Goal: Transaction & Acquisition: Download file/media

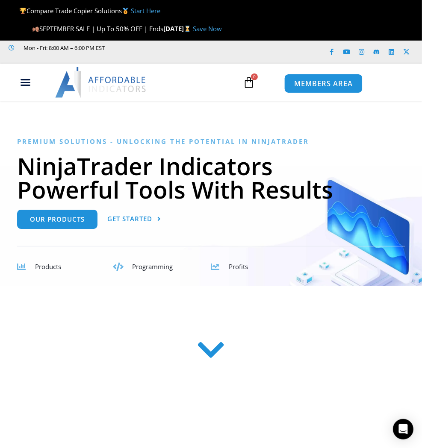
click at [334, 83] on span "MEMBERS AREA" at bounding box center [323, 83] width 59 height 7
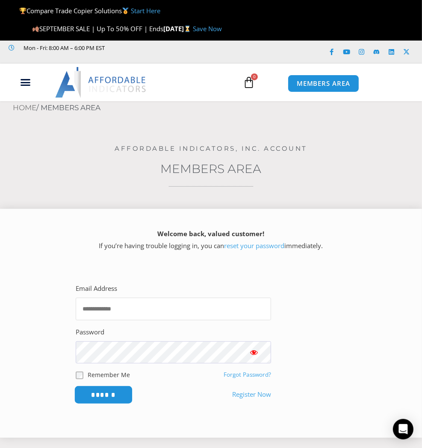
type input "**********"
click at [104, 392] on input "******" at bounding box center [103, 395] width 59 height 18
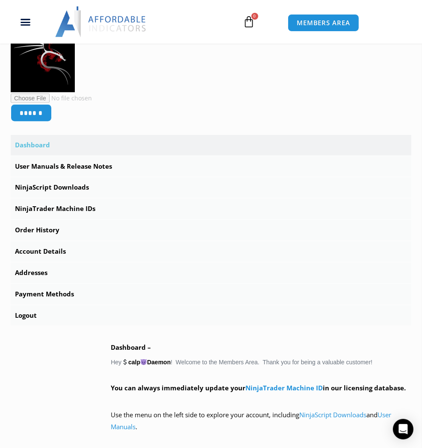
scroll to position [237, 0]
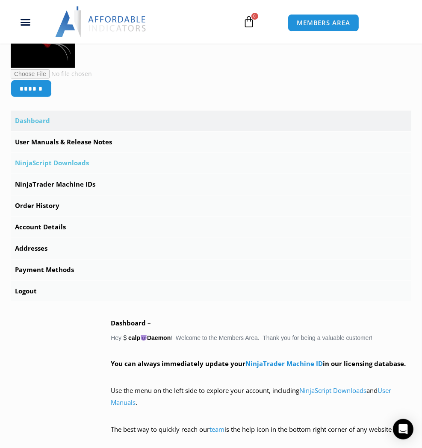
click at [65, 162] on link "NinjaScript Downloads" at bounding box center [211, 163] width 400 height 21
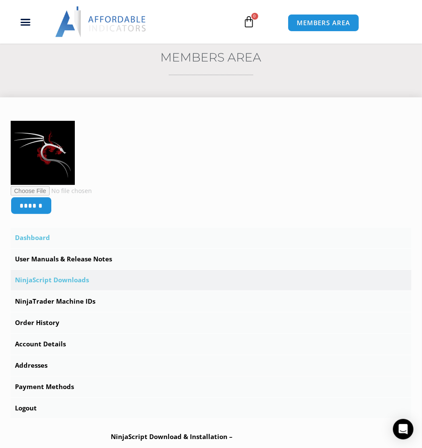
scroll to position [190, 0]
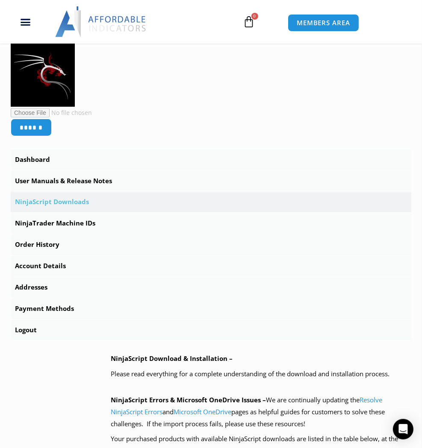
click at [69, 202] on link "NinjaScript Downloads" at bounding box center [211, 202] width 400 height 21
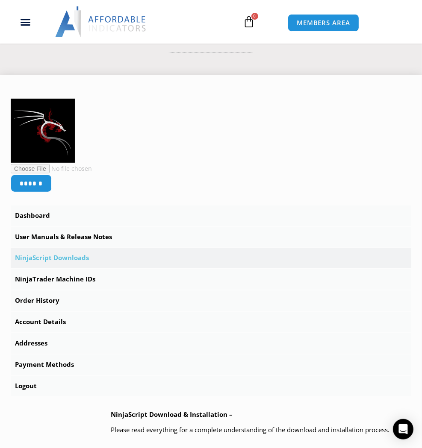
scroll to position [190, 0]
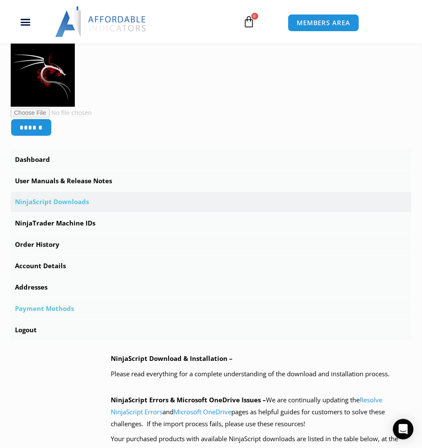
click at [53, 308] on link "Payment Methods" at bounding box center [211, 309] width 400 height 21
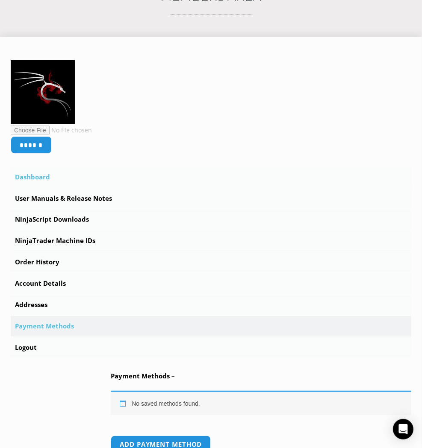
scroll to position [237, 0]
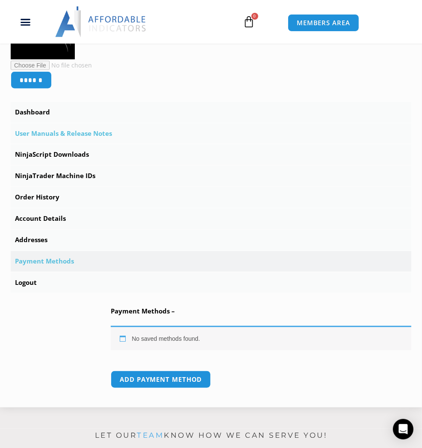
click at [83, 132] on link "User Manuals & Release Notes" at bounding box center [211, 133] width 400 height 21
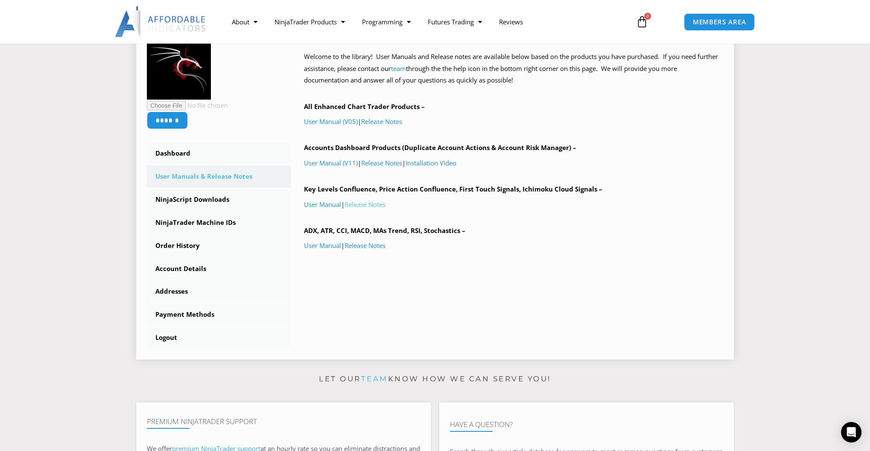
scroll to position [95, 0]
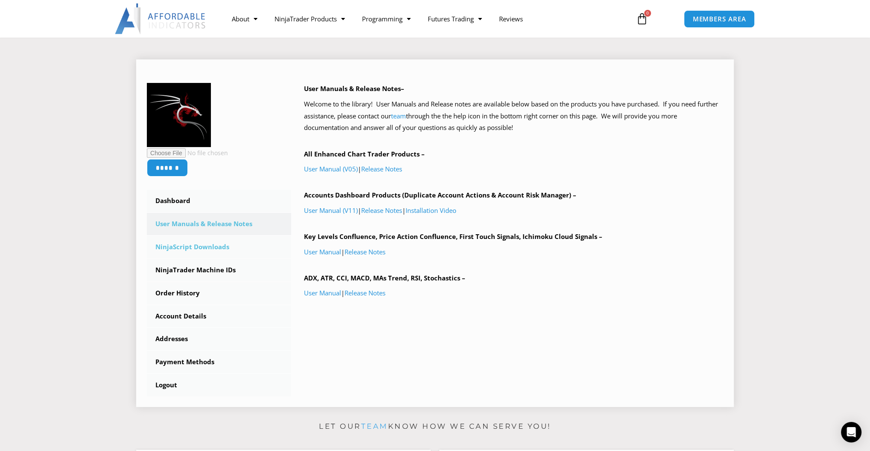
click at [205, 244] on link "NinjaScript Downloads" at bounding box center [219, 247] width 144 height 22
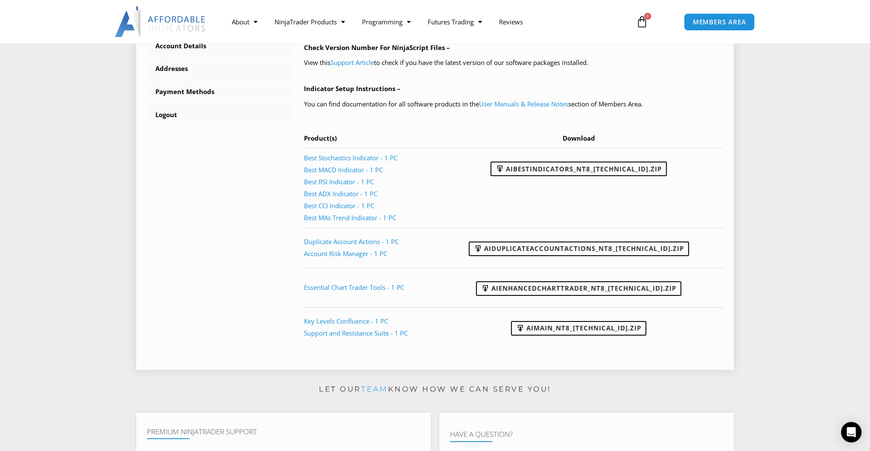
scroll to position [427, 0]
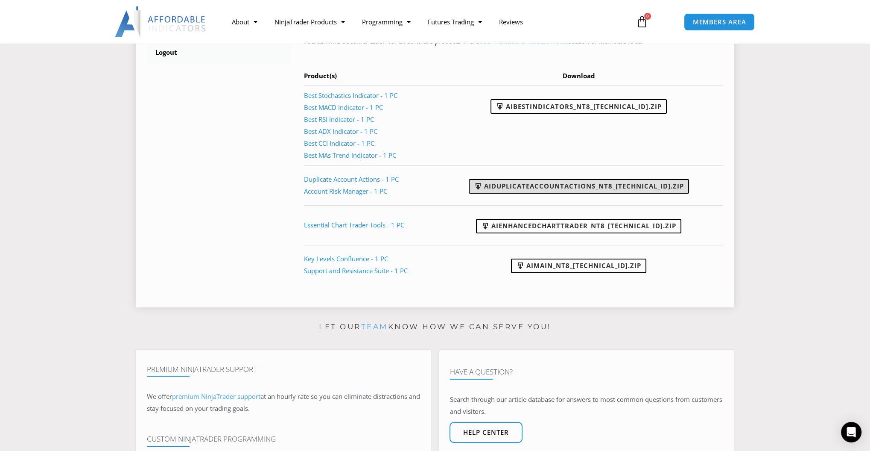
click at [598, 186] on link "AIDuplicateAccountActions_NT8_25.9.24.1.zip" at bounding box center [579, 186] width 220 height 15
click at [702, 188] on td "AIDuplicateAccountActions_NT8_25.9.24.1.zip" at bounding box center [582, 185] width 282 height 40
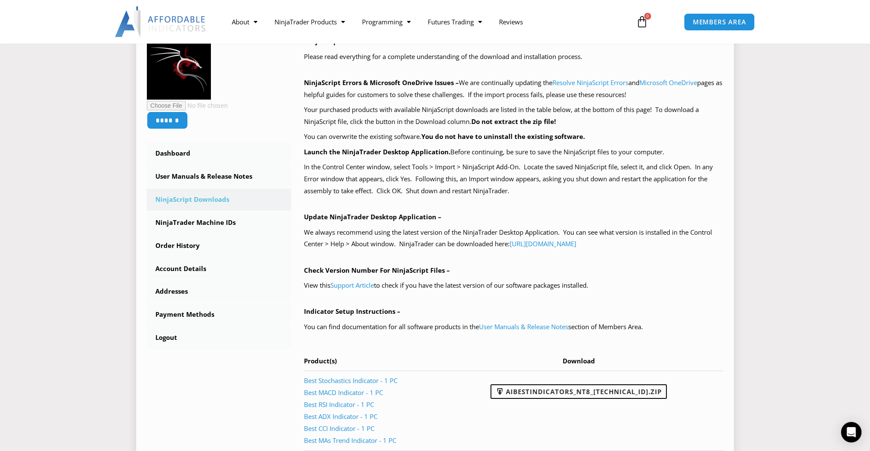
scroll to position [380, 0]
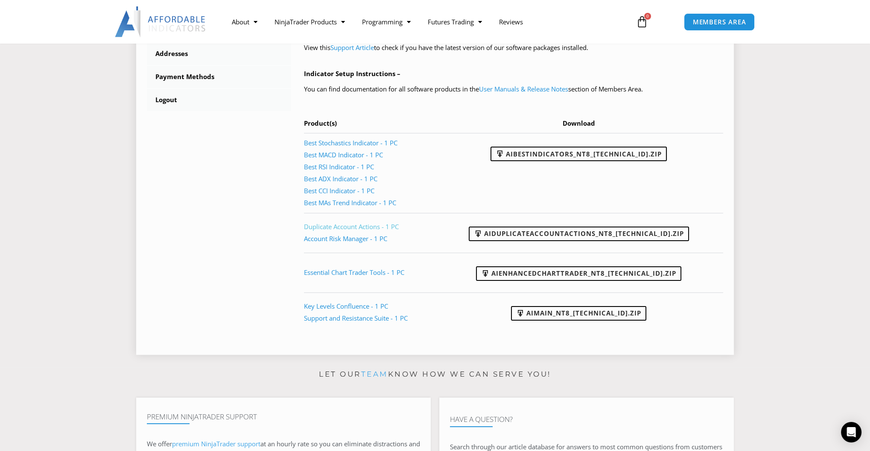
click at [366, 226] on link "Duplicate Account Actions - 1 PC" at bounding box center [351, 226] width 95 height 9
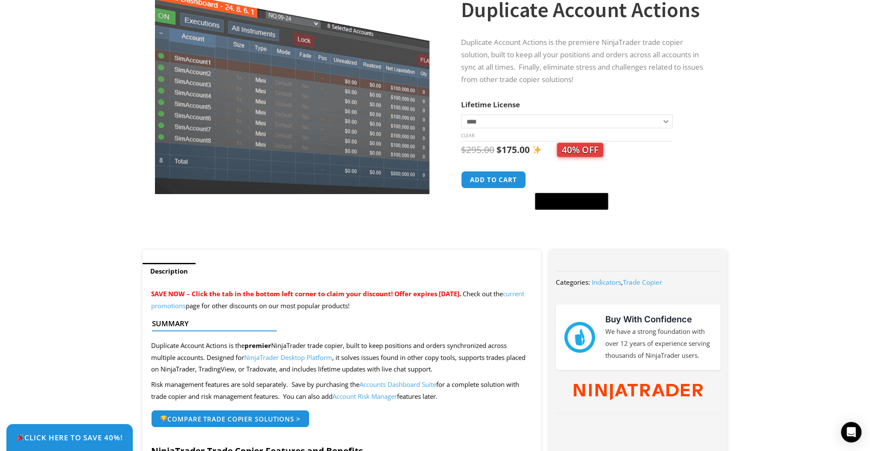
scroll to position [237, 0]
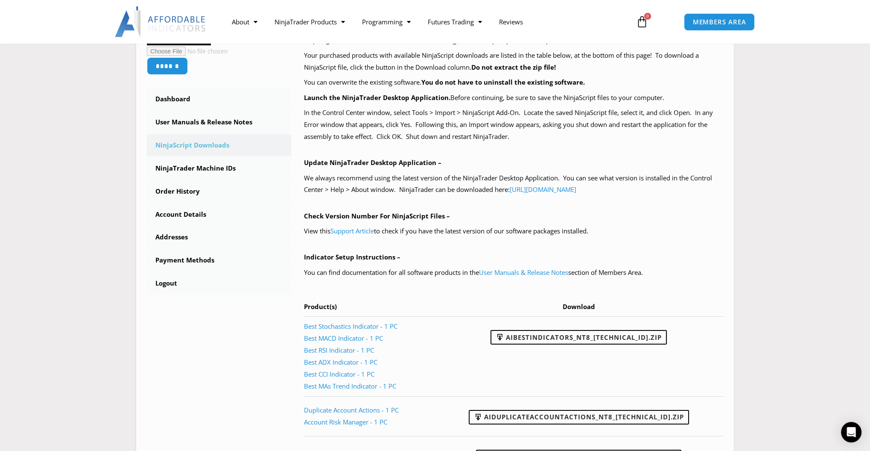
scroll to position [88, 0]
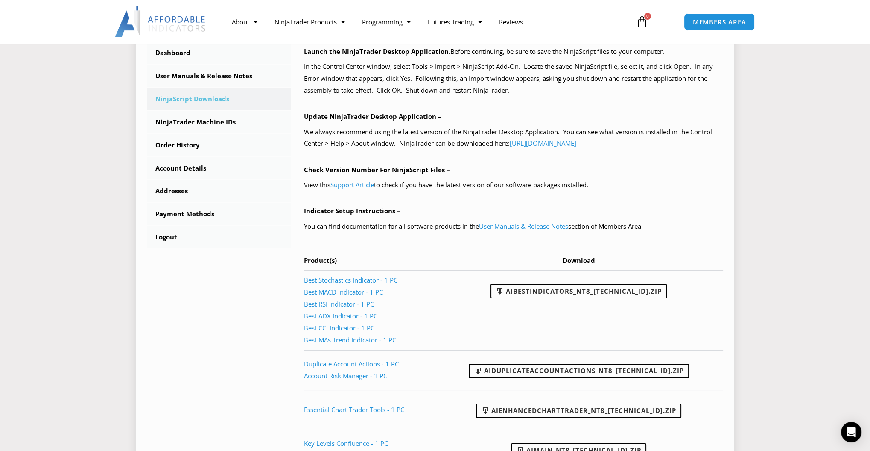
scroll to position [284, 0]
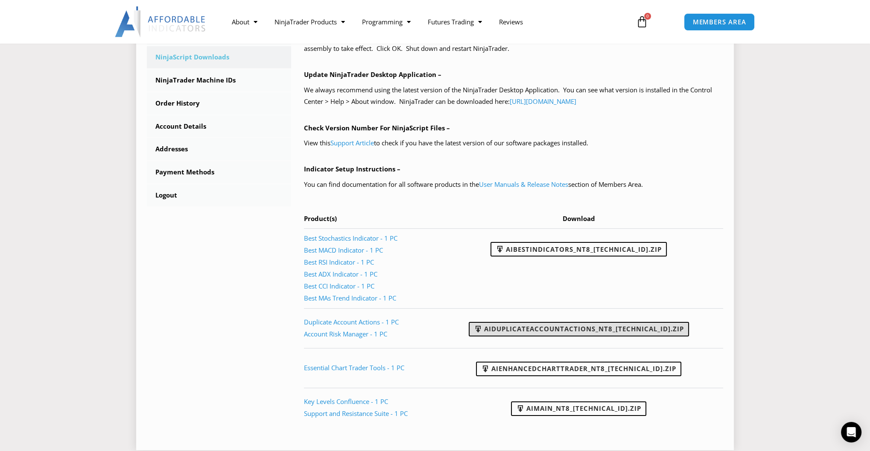
click at [581, 325] on link "AIDuplicateAccountActions_NT8_[TECHNICAL_ID].zip" at bounding box center [579, 329] width 220 height 15
